Goal: Task Accomplishment & Management: Use online tool/utility

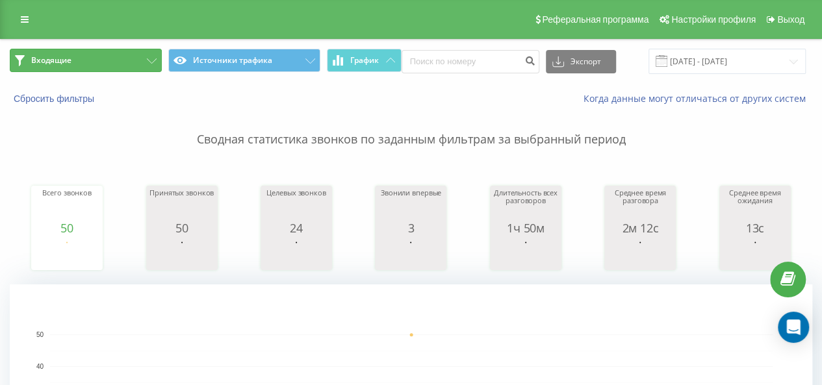
click at [122, 59] on button "Входящие" at bounding box center [86, 60] width 152 height 23
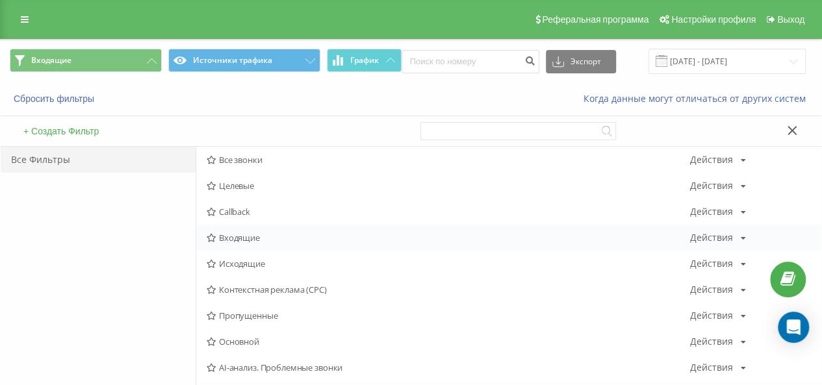
click at [255, 243] on div "Входящие Действия Редактировать Копировать Удалить По умолчанию Поделиться" at bounding box center [508, 238] width 625 height 26
click at [246, 234] on span "Входящие" at bounding box center [449, 237] width 484 height 9
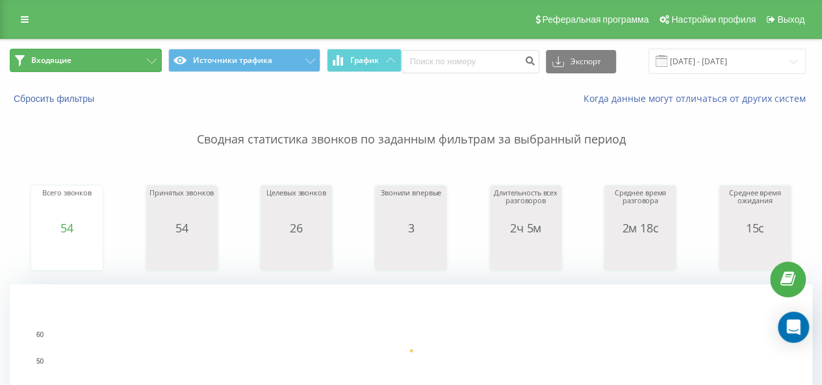
click at [151, 59] on icon at bounding box center [152, 61] width 10 height 5
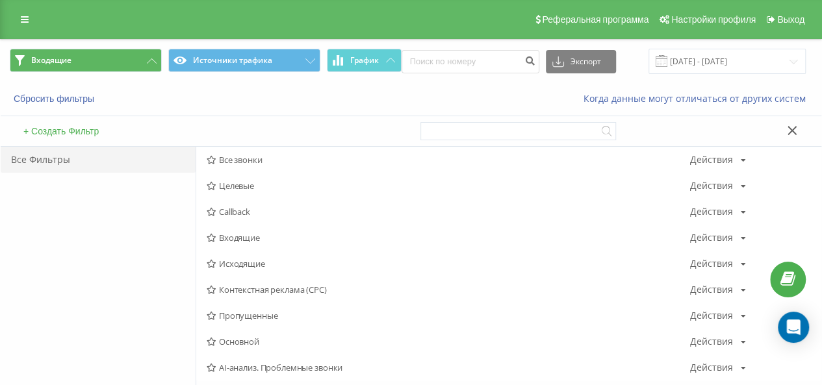
click at [250, 267] on span "Исходящие" at bounding box center [449, 263] width 484 height 9
